Goal: Task Accomplishment & Management: Use online tool/utility

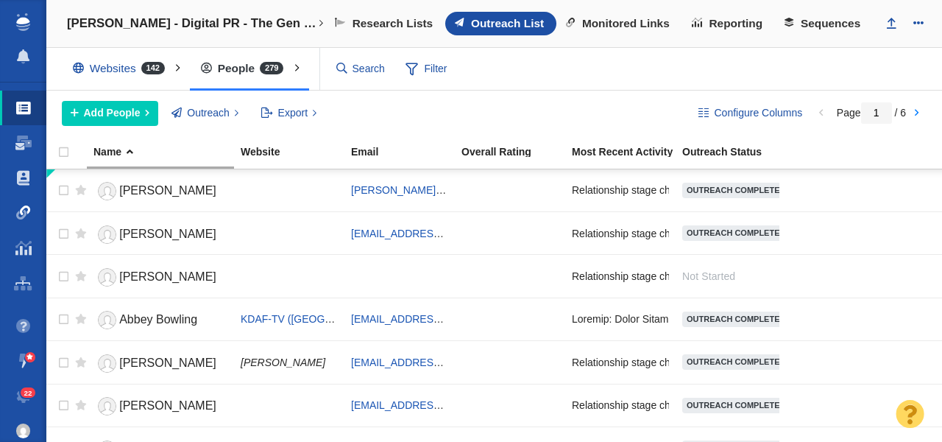
click at [20, 219] on span at bounding box center [23, 212] width 15 height 15
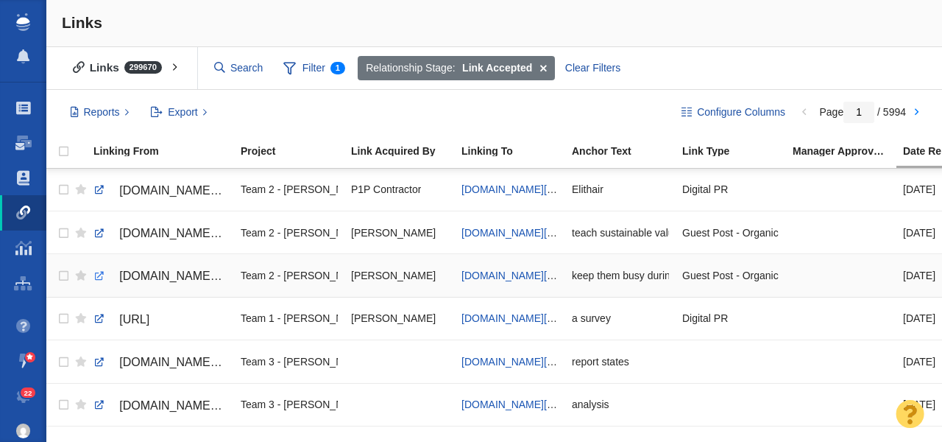
click at [98, 277] on link at bounding box center [99, 275] width 13 height 13
click at [99, 230] on link at bounding box center [99, 233] width 13 height 13
click at [502, 235] on span "[DOMAIN_NAME][URL]" at bounding box center [515, 233] width 109 height 12
click at [600, 232] on div "teach sustainable values" at bounding box center [620, 232] width 97 height 32
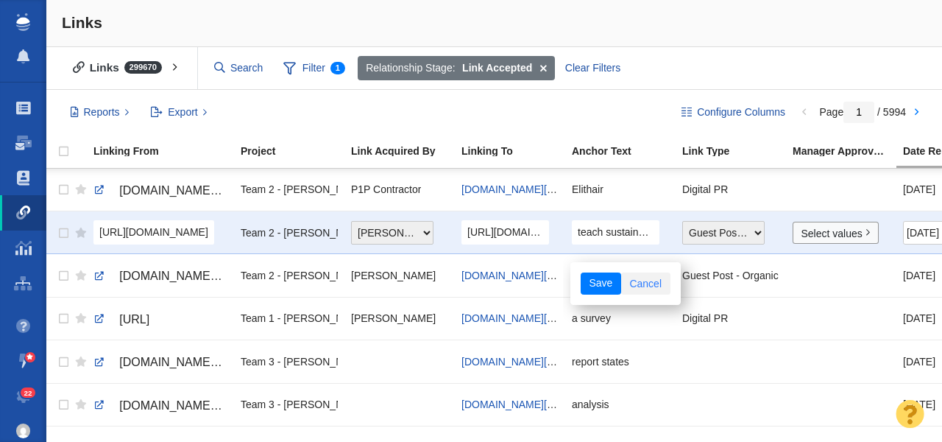
click at [650, 283] on link "Cancel" at bounding box center [645, 283] width 49 height 22
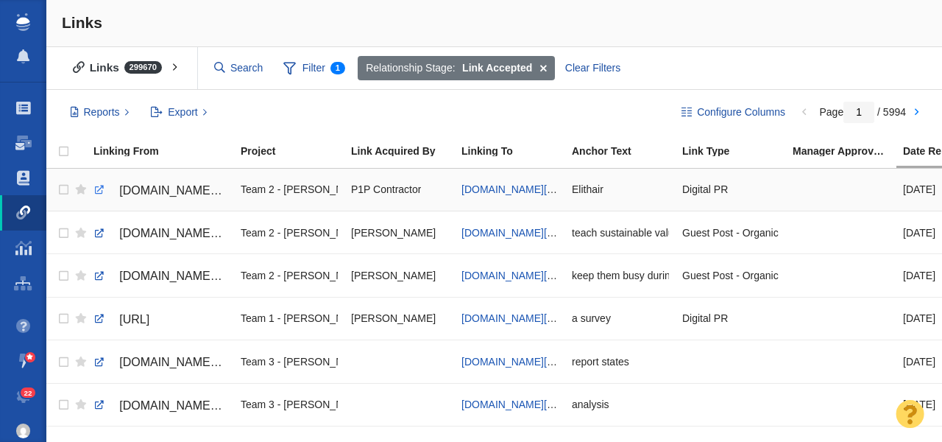
click at [99, 190] on link at bounding box center [99, 189] width 13 height 13
click at [492, 187] on span "[DOMAIN_NAME][URL]" at bounding box center [515, 189] width 109 height 12
checkbox input "true"
click at [65, 190] on input "checkbox" at bounding box center [62, 190] width 22 height 32
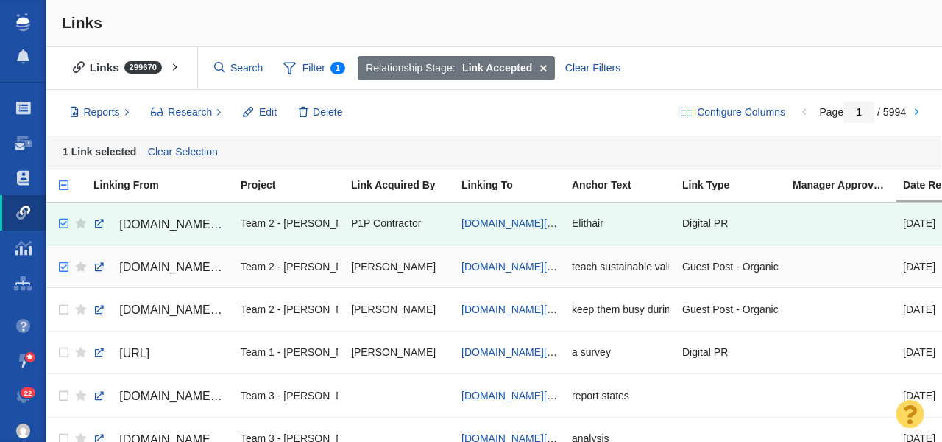
checkbox input "true"
click at [65, 269] on input "checkbox" at bounding box center [62, 267] width 22 height 32
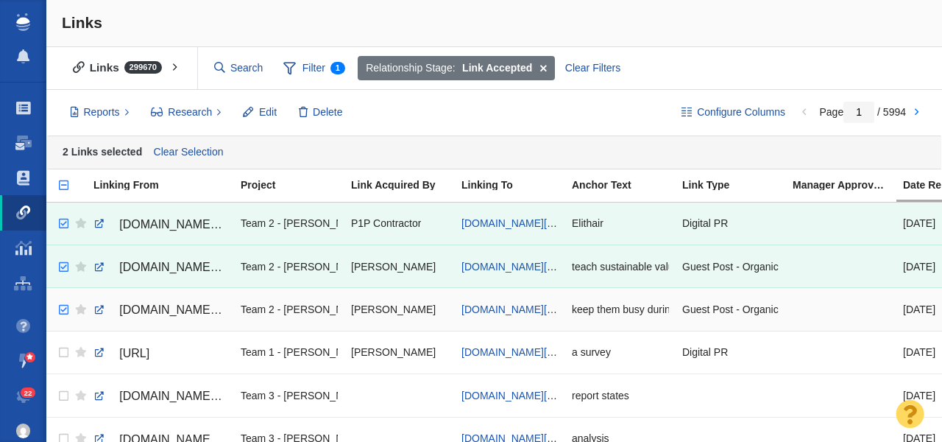
checkbox input "true"
click at [66, 312] on input "checkbox" at bounding box center [62, 310] width 22 height 32
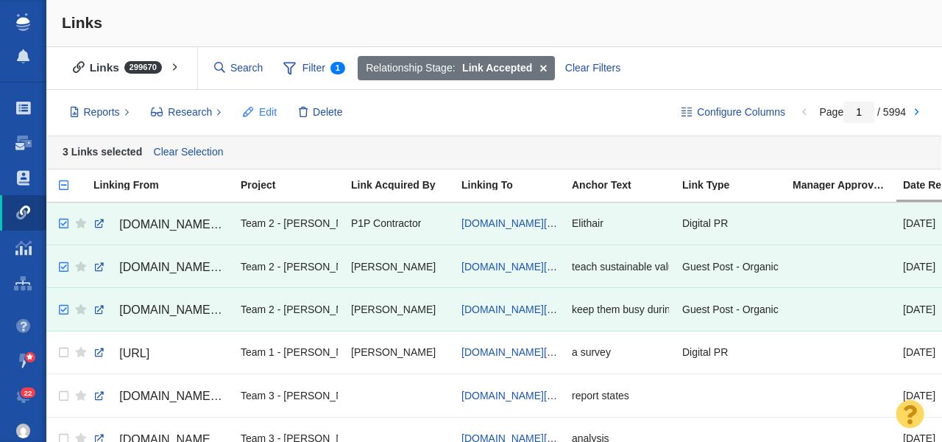
click at [260, 110] on span "Edit" at bounding box center [268, 111] width 18 height 15
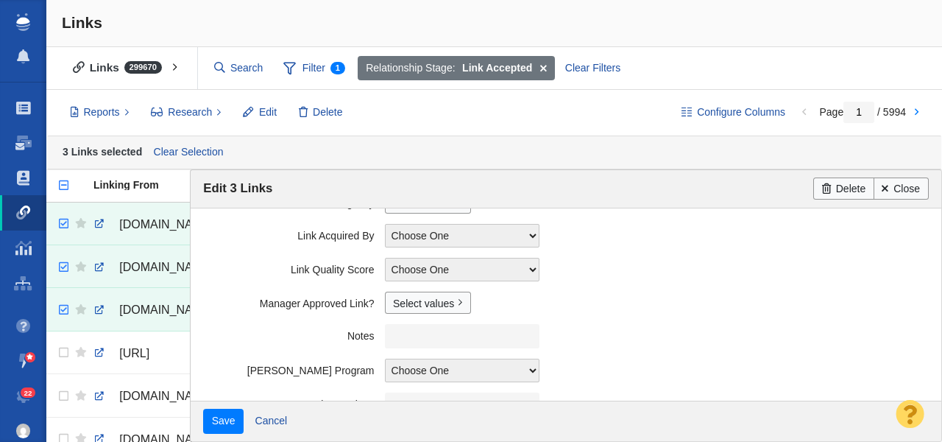
scroll to position [414, 0]
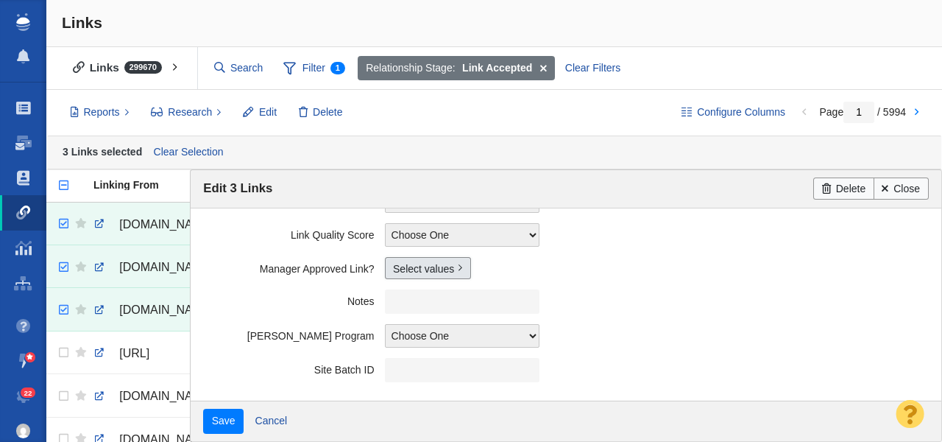
click at [398, 270] on link "Select values" at bounding box center [428, 268] width 86 height 22
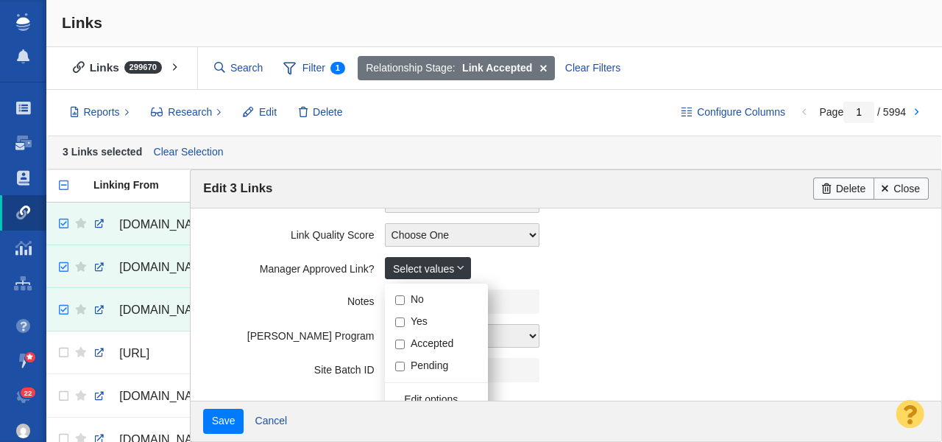
click at [403, 321] on input "Yes" at bounding box center [400, 322] width 10 height 10
checkbox input "true"
click at [297, 294] on label "Notes" at bounding box center [293, 298] width 181 height 18
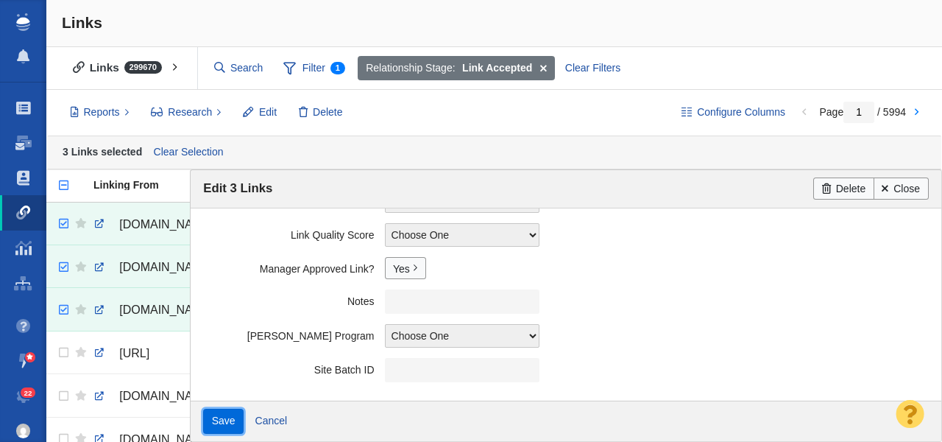
click at [214, 416] on input "Save" at bounding box center [223, 420] width 40 height 25
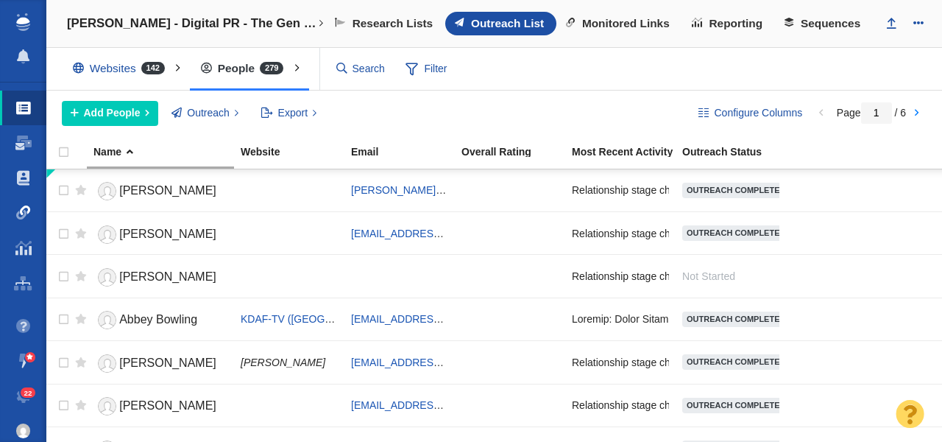
click at [24, 210] on span at bounding box center [23, 212] width 15 height 15
click at [24, 214] on span at bounding box center [23, 212] width 15 height 15
